Goal: Task Accomplishment & Management: Use online tool/utility

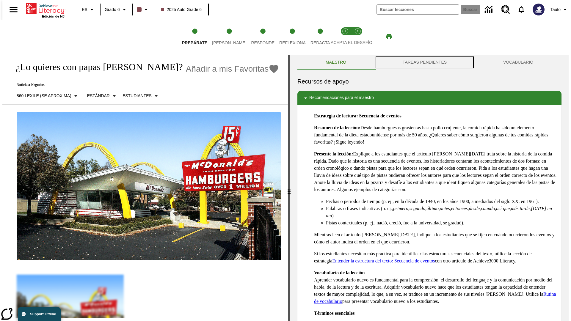
click at [425, 62] on button "TAREAS PENDIENTES" at bounding box center [424, 62] width 101 height 14
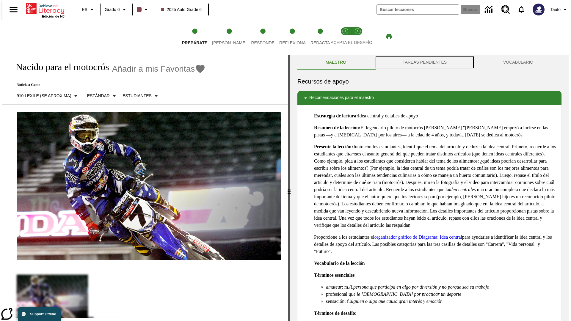
click at [425, 62] on button "TAREAS PENDIENTES" at bounding box center [424, 62] width 101 height 14
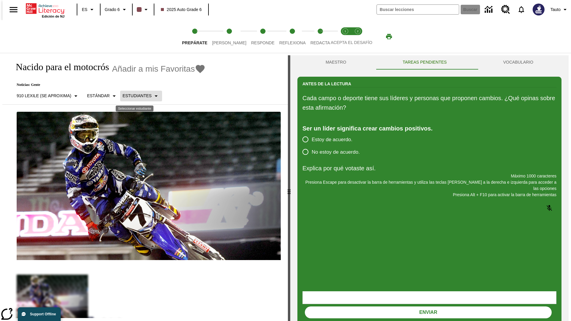
click at [136, 96] on p "Estudiantes" at bounding box center [137, 96] width 29 height 6
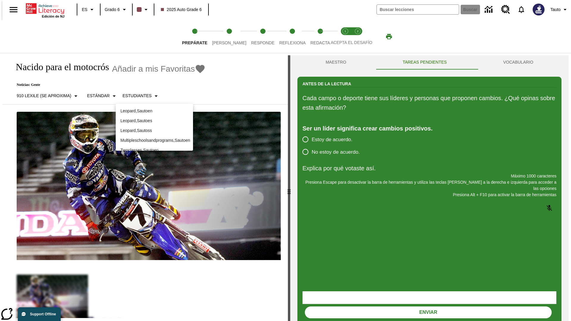
click at [154, 121] on p "Leopard , Sautoes" at bounding box center [154, 121] width 68 height 6
